Goal: Information Seeking & Learning: Learn about a topic

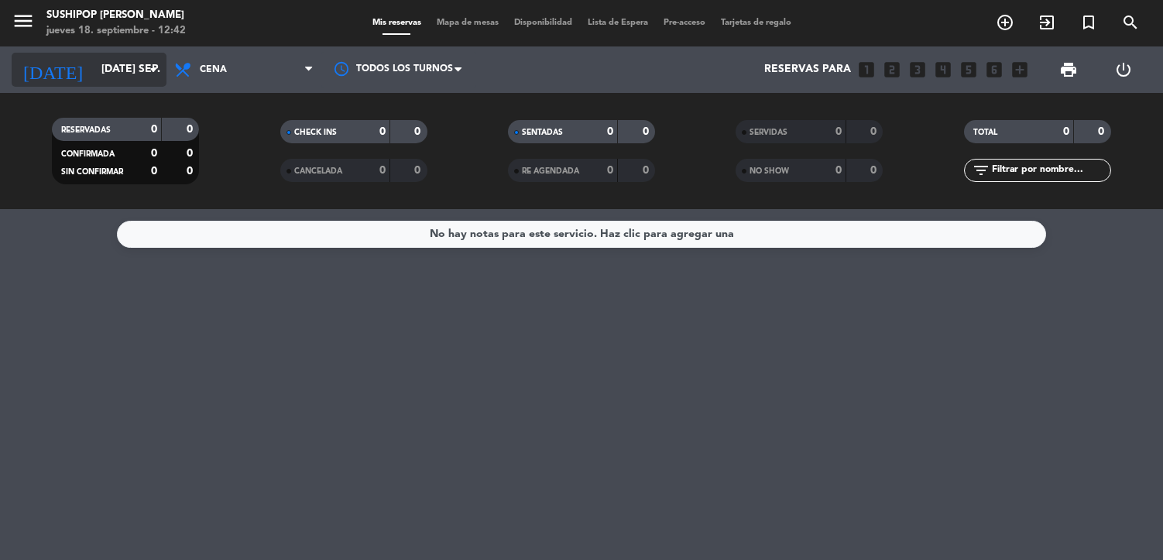
click at [94, 72] on input "[DATE] sep." at bounding box center [167, 70] width 147 height 28
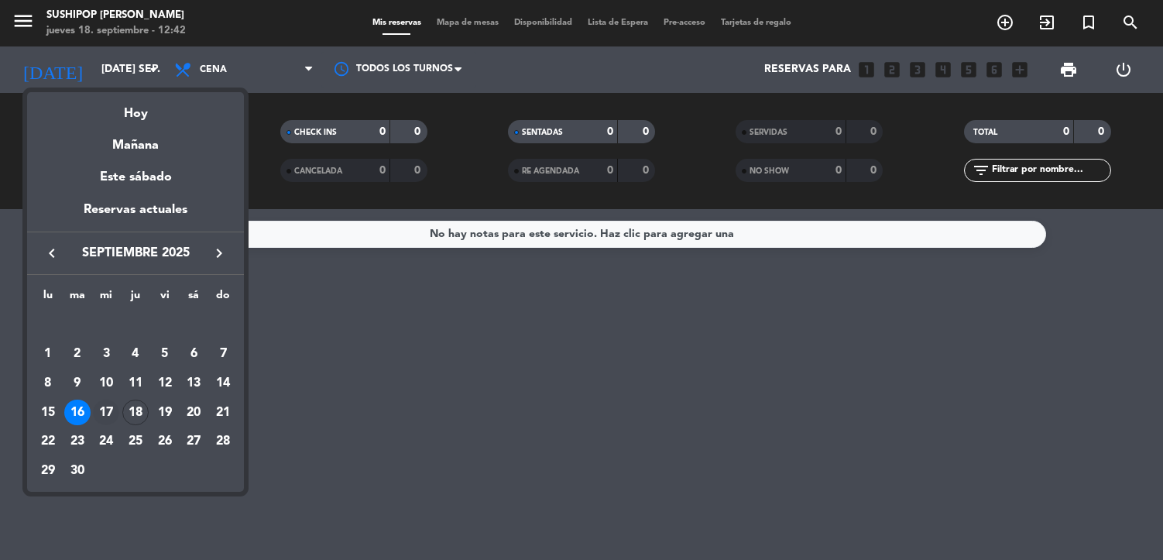
click at [107, 417] on div "17" at bounding box center [106, 413] width 26 height 26
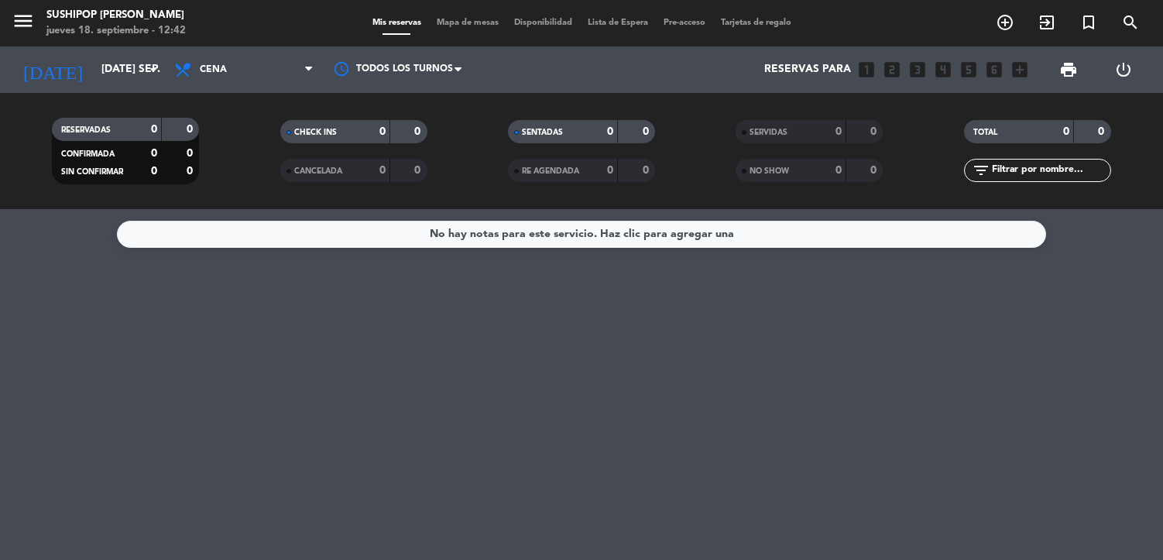
type input "mié. [DATE]"
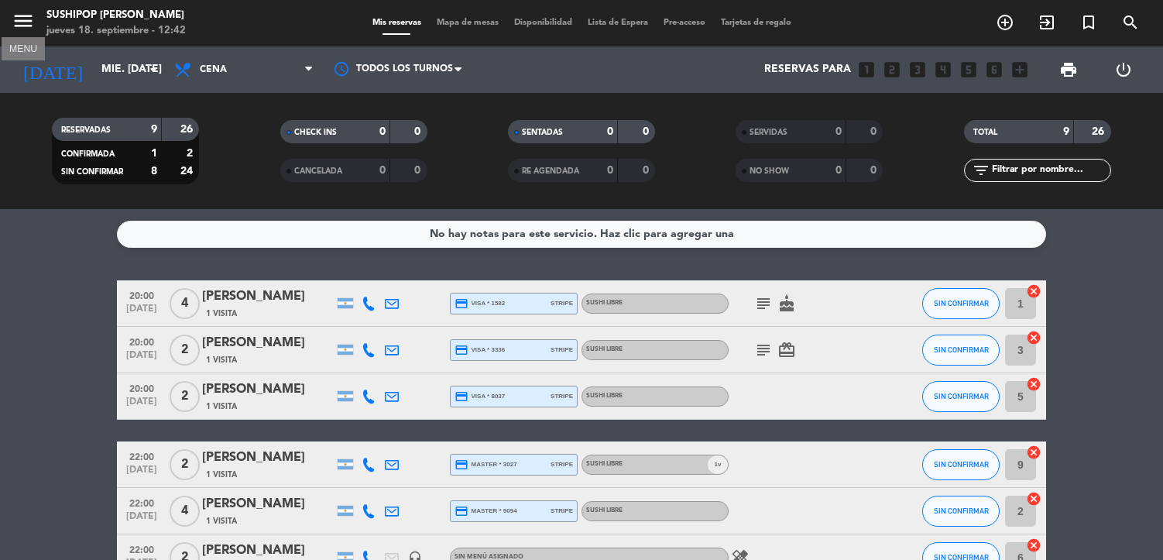
click at [29, 22] on icon "menu" at bounding box center [23, 20] width 23 height 23
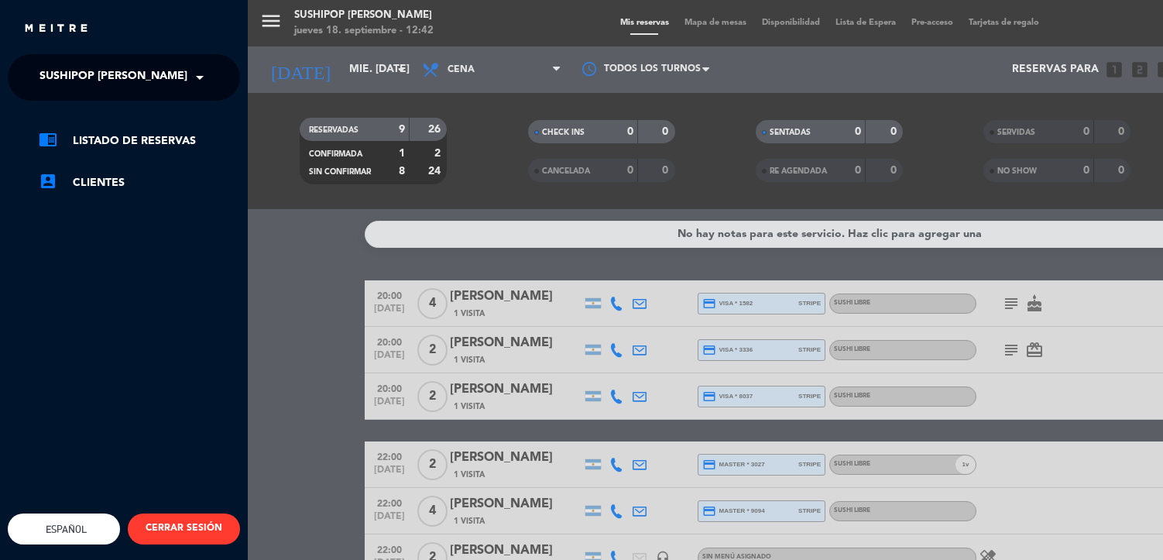
click at [102, 67] on span "Sushipop [PERSON_NAME]" at bounding box center [113, 77] width 148 height 33
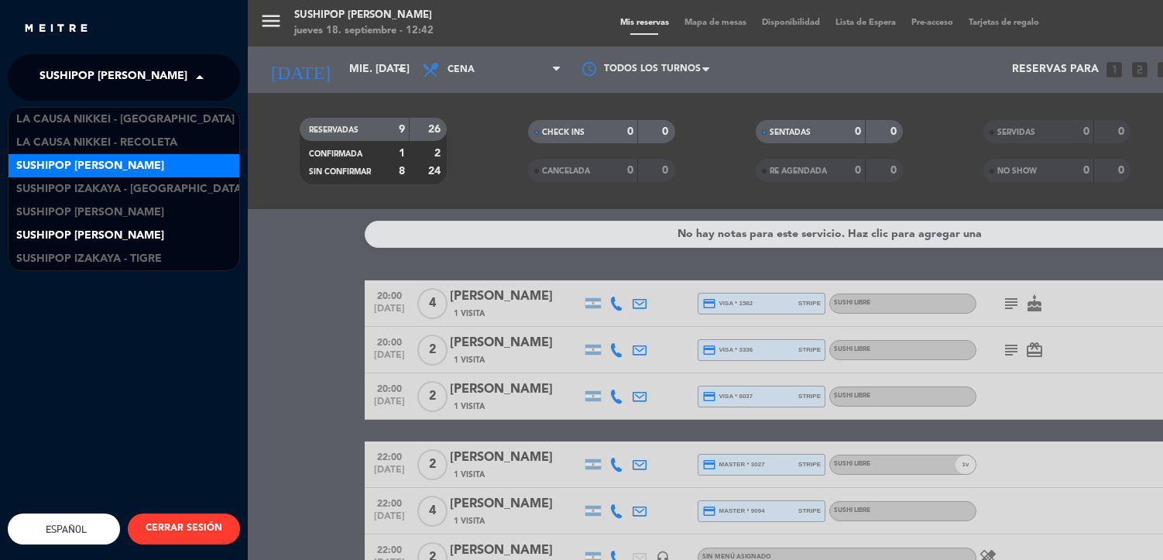
click at [118, 160] on span "Sushipop [PERSON_NAME]" at bounding box center [90, 166] width 148 height 18
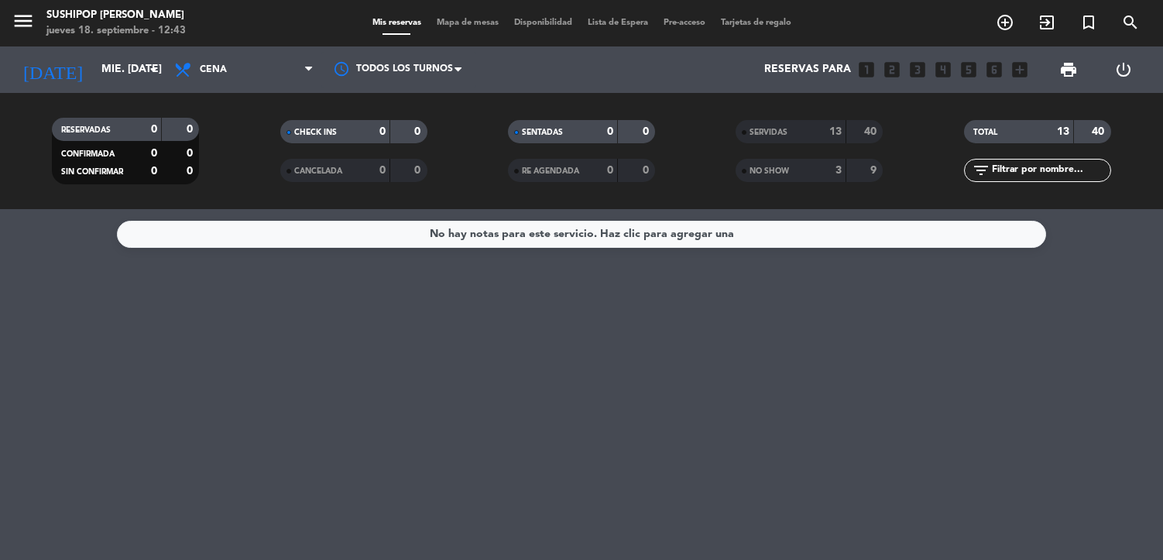
click at [767, 139] on div "SERVIDAS" at bounding box center [774, 132] width 71 height 18
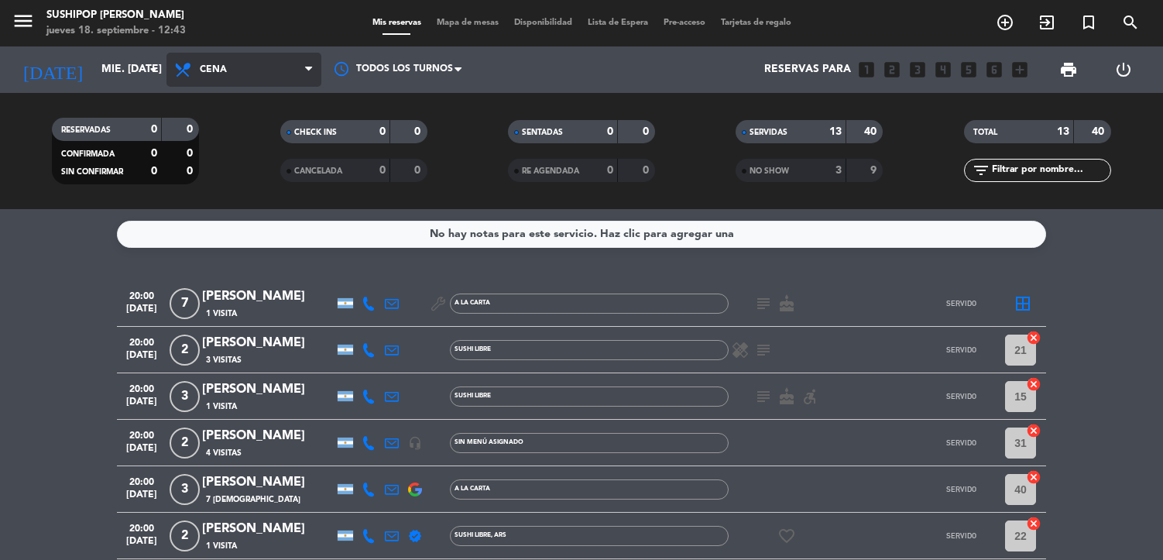
click at [269, 74] on span "Cena" at bounding box center [243, 70] width 155 height 34
click at [273, 136] on div "menu Sushipop Izakaya - [PERSON_NAME] 18. septiembre - 12:43 Mis reservas Mapa …" at bounding box center [581, 104] width 1163 height 209
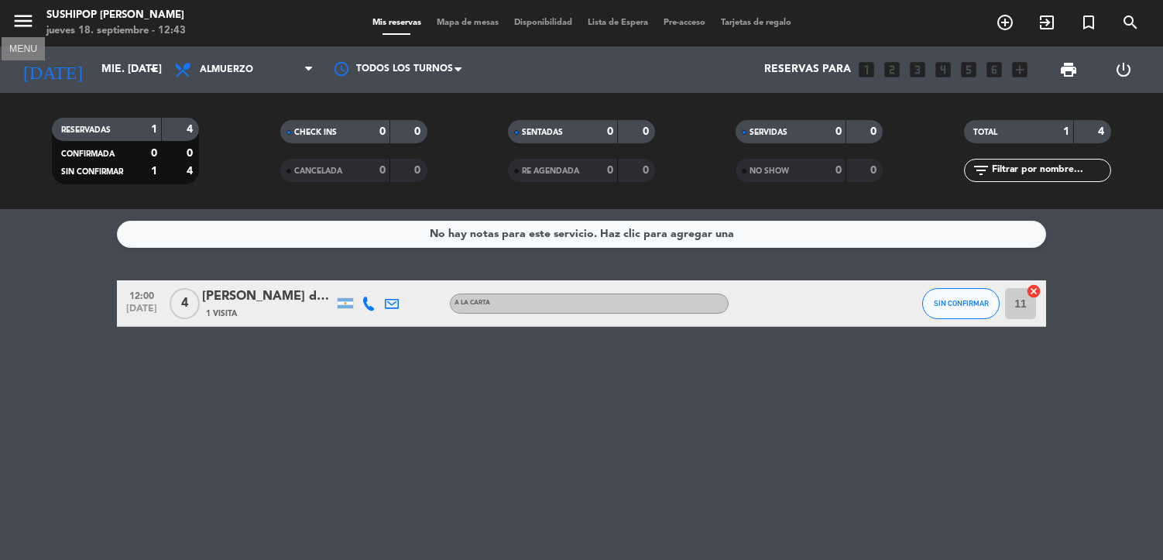
click at [26, 18] on icon "menu" at bounding box center [23, 20] width 23 height 23
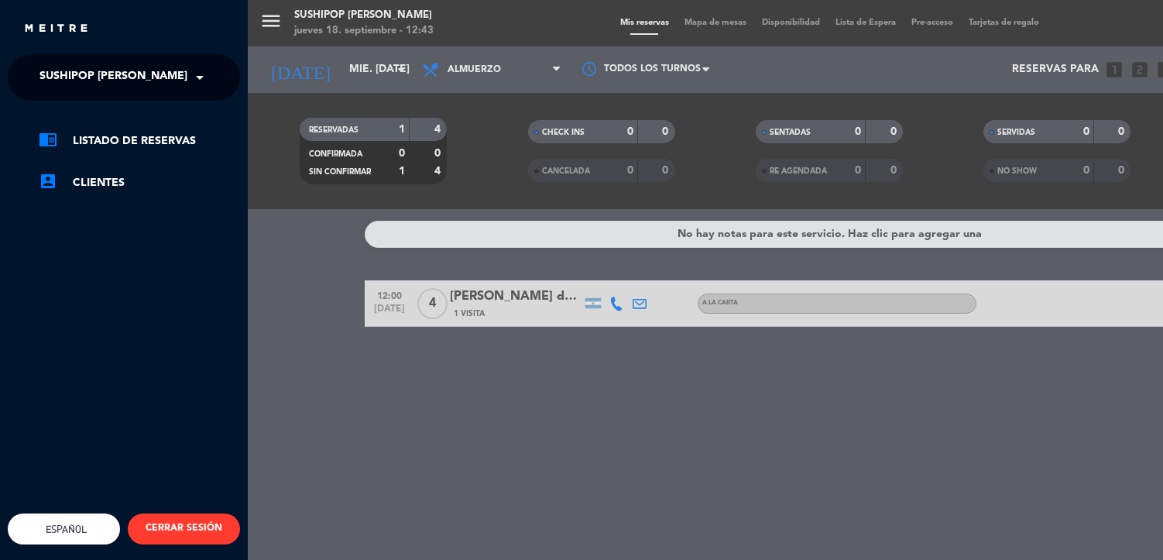
click at [96, 77] on span "Sushipop [PERSON_NAME]" at bounding box center [113, 77] width 148 height 33
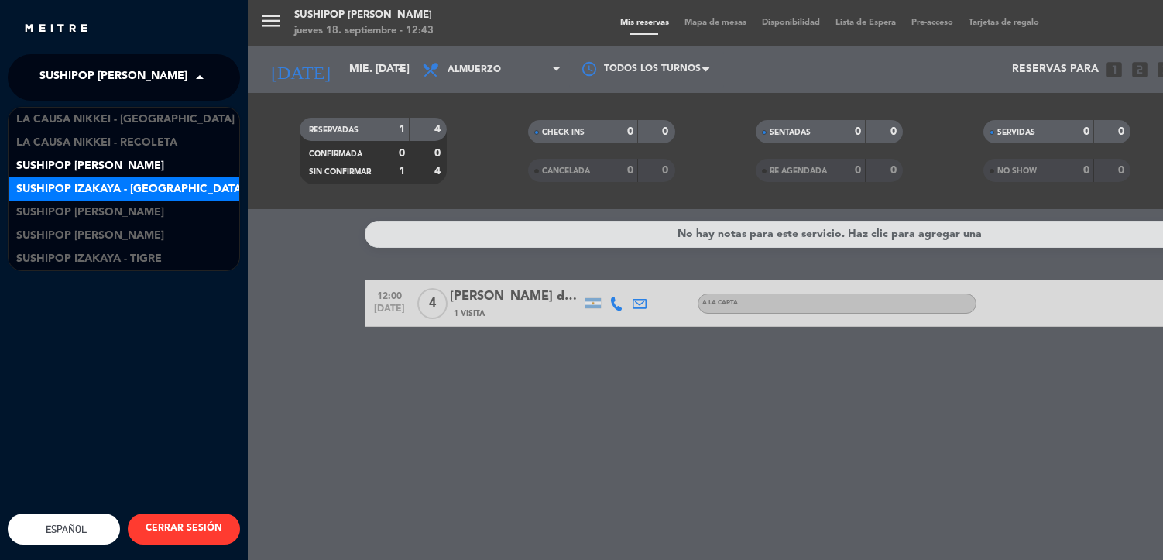
click at [129, 184] on span "Sushipop Izakaya - [GEOGRAPHIC_DATA]" at bounding box center [130, 189] width 228 height 18
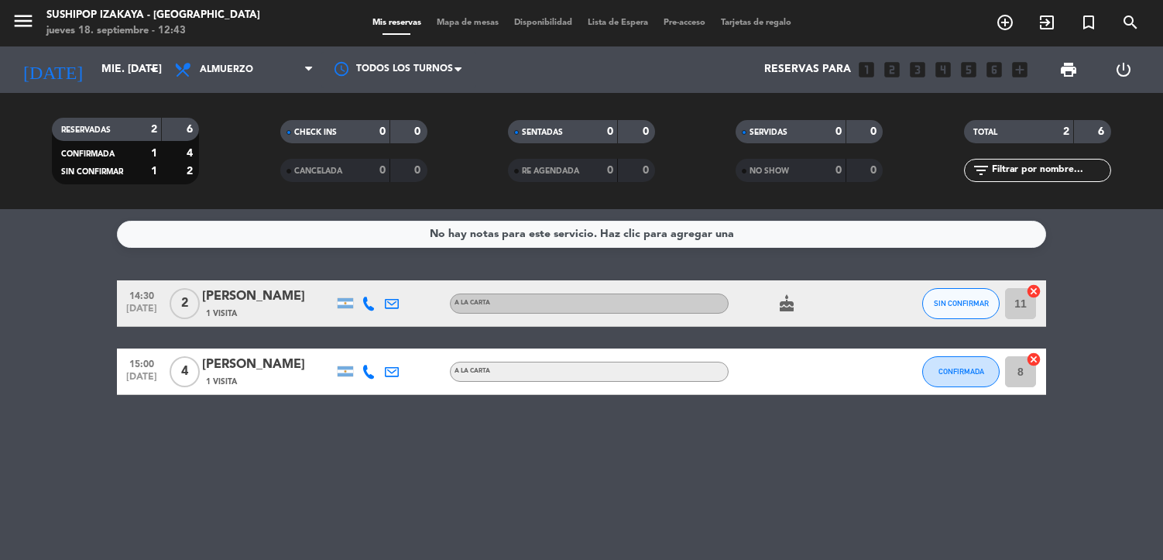
click at [258, 74] on span "Almuerzo" at bounding box center [243, 70] width 155 height 34
click at [244, 179] on div "menu Sushipop Izakaya - [GEOGRAPHIC_DATA] jueves 18. septiembre - 12:43 Mis res…" at bounding box center [581, 104] width 1163 height 209
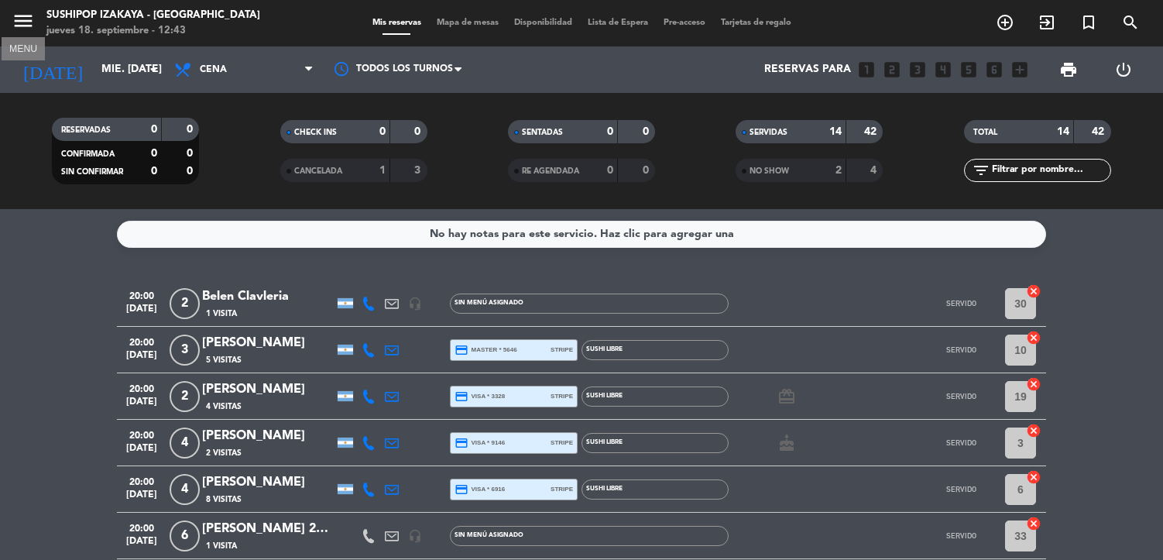
click at [33, 19] on icon "menu" at bounding box center [23, 20] width 23 height 23
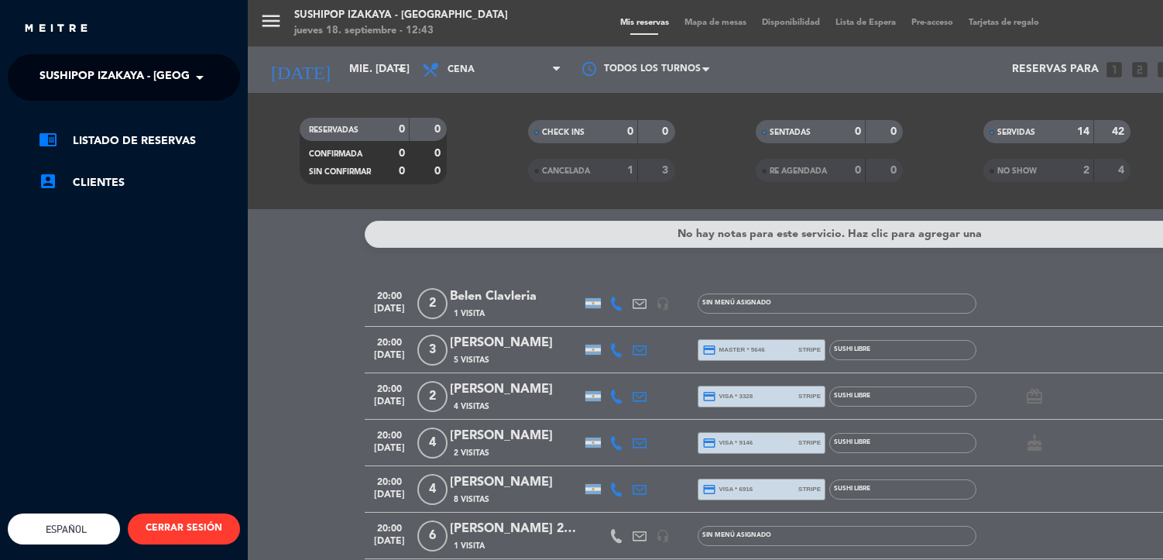
click at [101, 84] on span "Sushipop Izakaya - [GEOGRAPHIC_DATA]" at bounding box center [153, 77] width 228 height 33
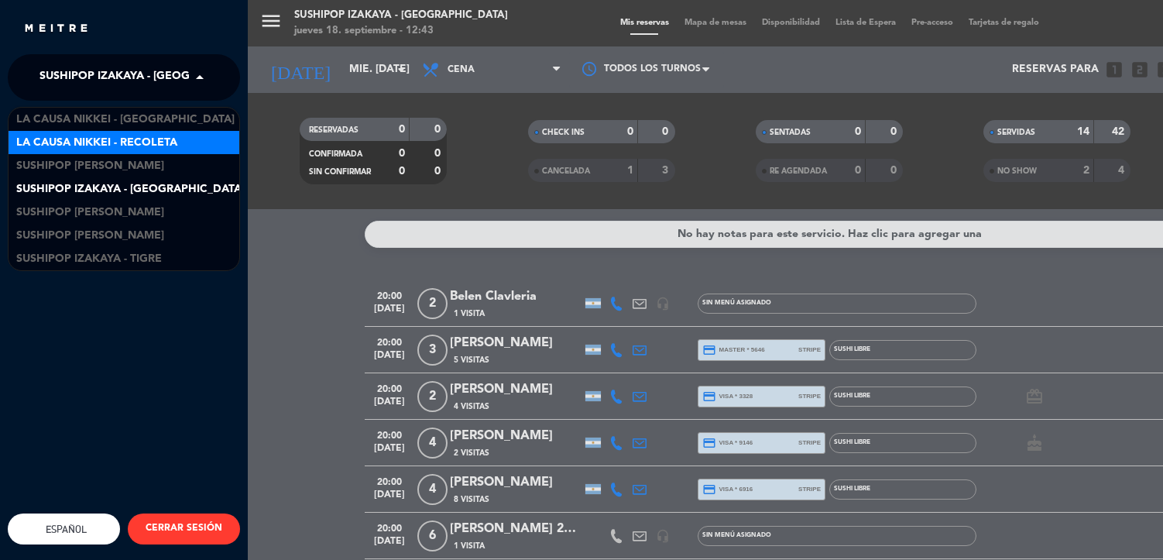
click at [116, 141] on span "La Causa Nikkei - Recoleta" at bounding box center [96, 143] width 161 height 18
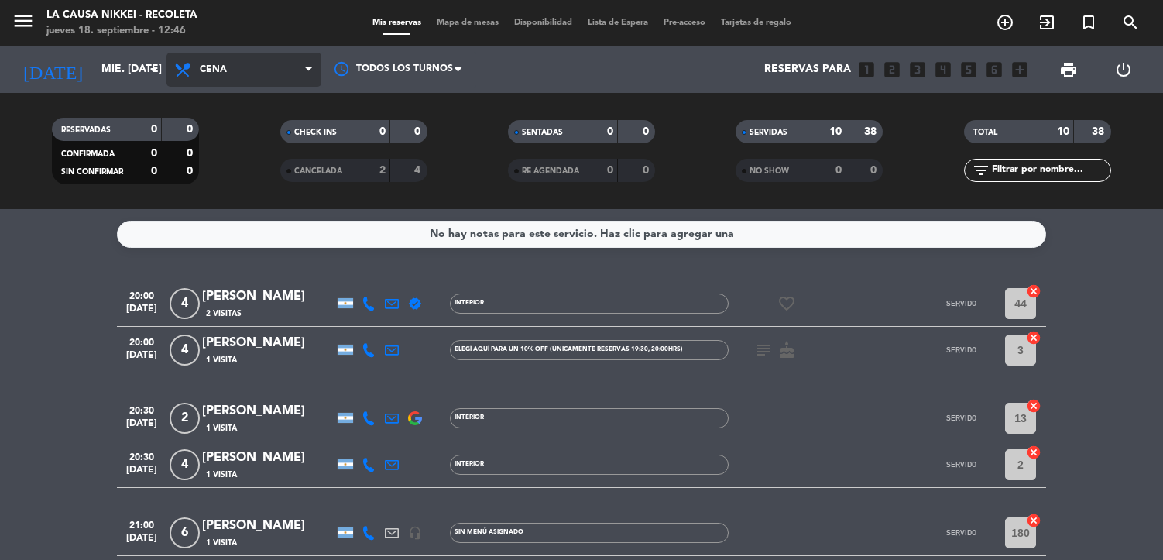
click at [216, 70] on span "Cena" at bounding box center [213, 69] width 27 height 11
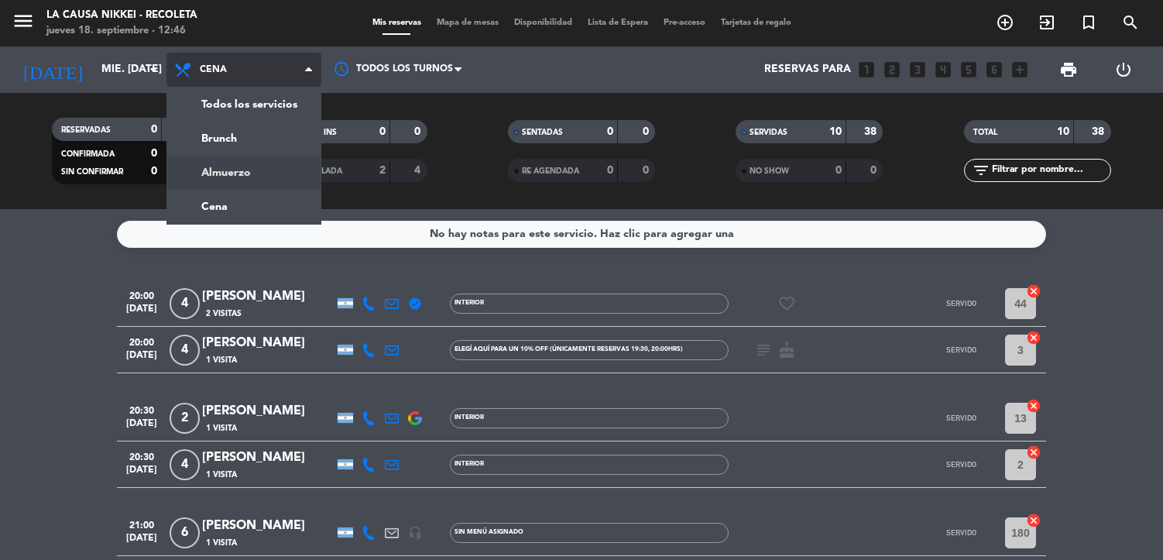
click at [242, 164] on div "menu La Causa Nikkei - Recoleta jueves 18. septiembre - 12:46 Mis reservas Mapa…" at bounding box center [581, 104] width 1163 height 209
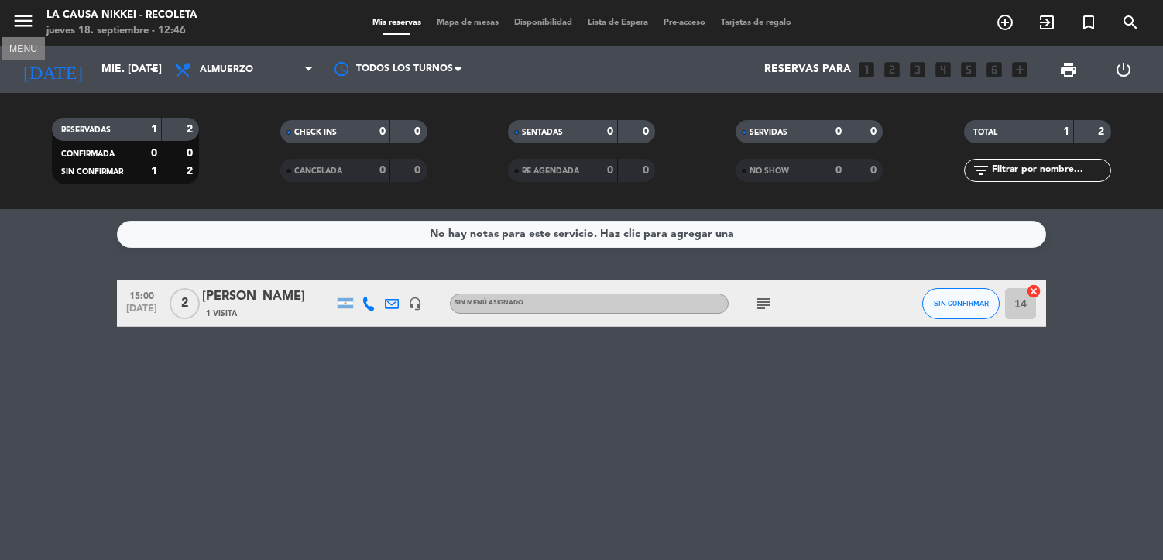
click at [26, 27] on icon "menu" at bounding box center [23, 20] width 23 height 23
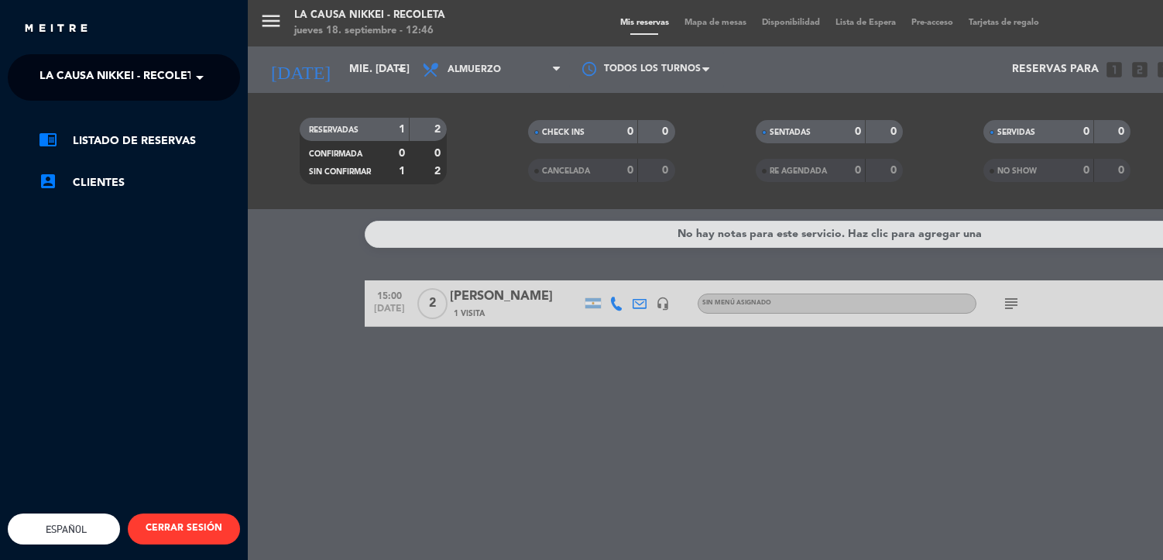
click at [106, 81] on span "La Causa Nikkei - Recoleta" at bounding box center [119, 77] width 161 height 33
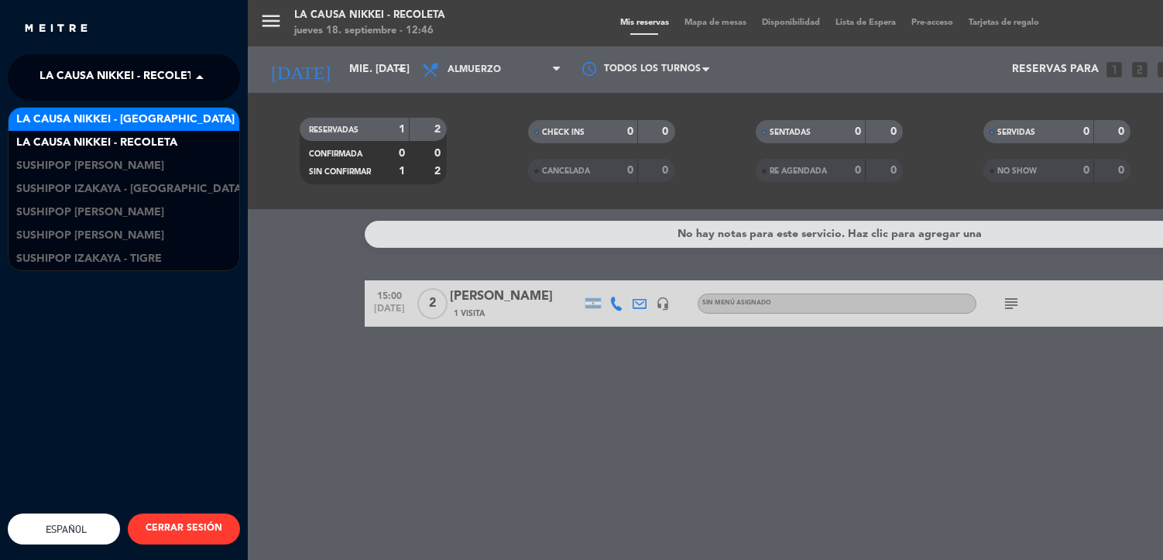
click at [117, 118] on span "La Causa Nikkei - [GEOGRAPHIC_DATA]" at bounding box center [125, 120] width 218 height 18
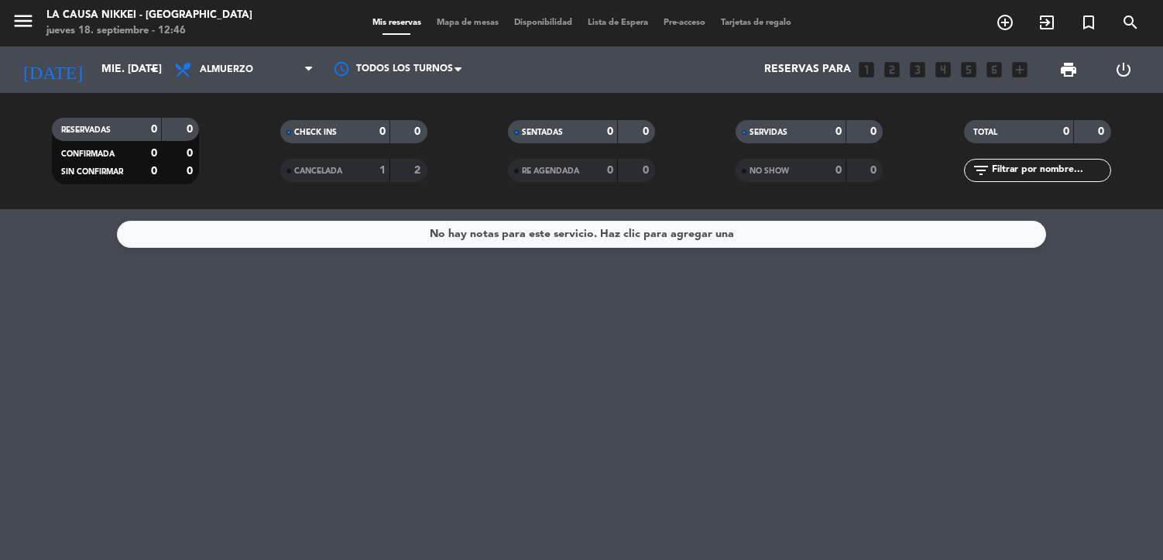
click at [232, 76] on span "Almuerzo" at bounding box center [243, 70] width 155 height 34
click at [231, 210] on ng-component "menu La Causa Nikkei - [GEOGRAPHIC_DATA] jueves 18. septiembre - 12:46 Mis rese…" at bounding box center [581, 280] width 1163 height 560
